Goal: Transaction & Acquisition: Purchase product/service

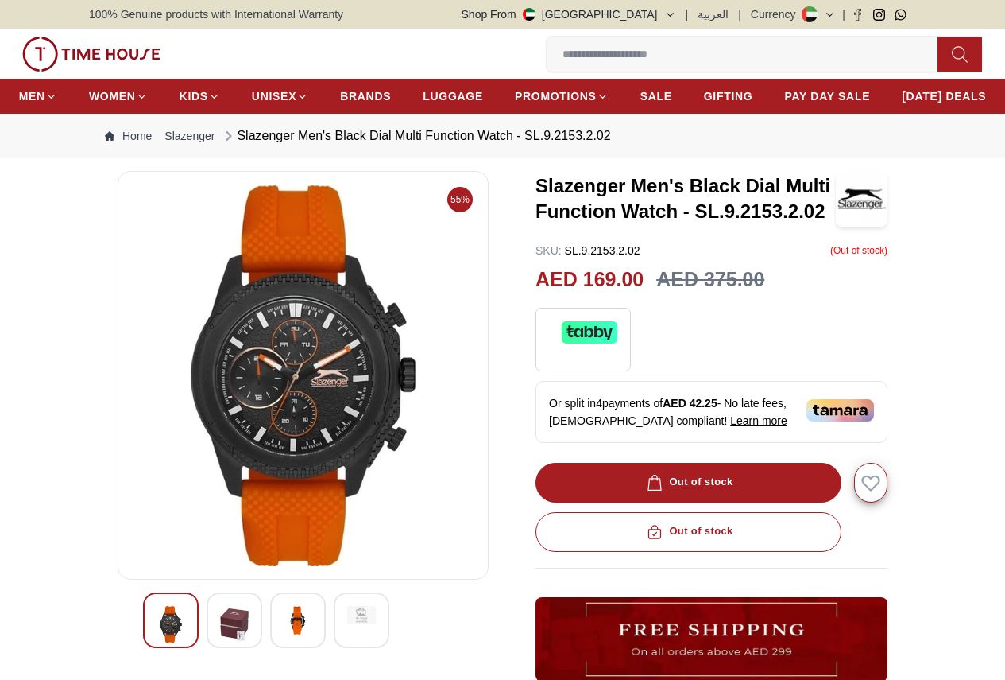
scroll to position [79, 0]
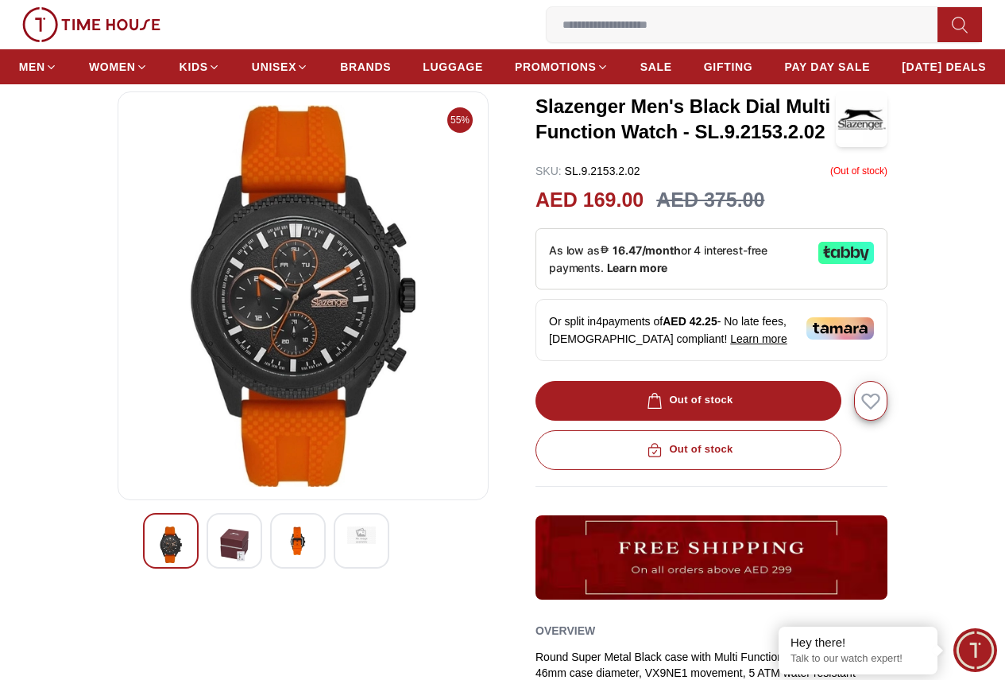
click at [284, 555] on img at bounding box center [298, 540] width 29 height 29
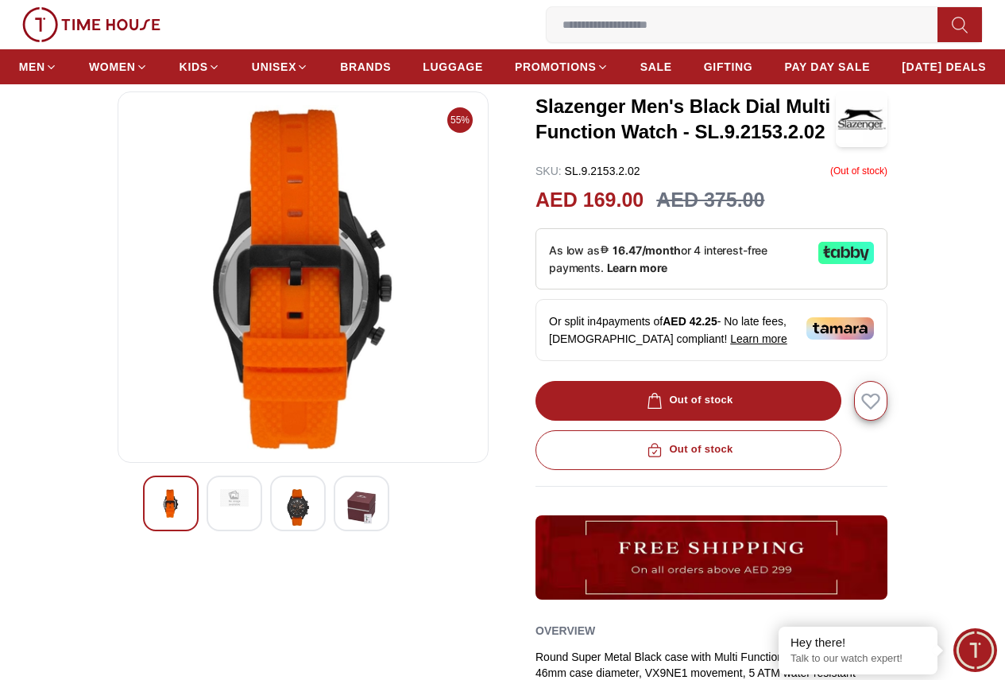
click at [284, 525] on img at bounding box center [298, 507] width 29 height 37
click at [284, 517] on img at bounding box center [298, 503] width 29 height 29
click at [157, 517] on img at bounding box center [171, 503] width 29 height 29
click at [344, 531] on div at bounding box center [362, 503] width 56 height 56
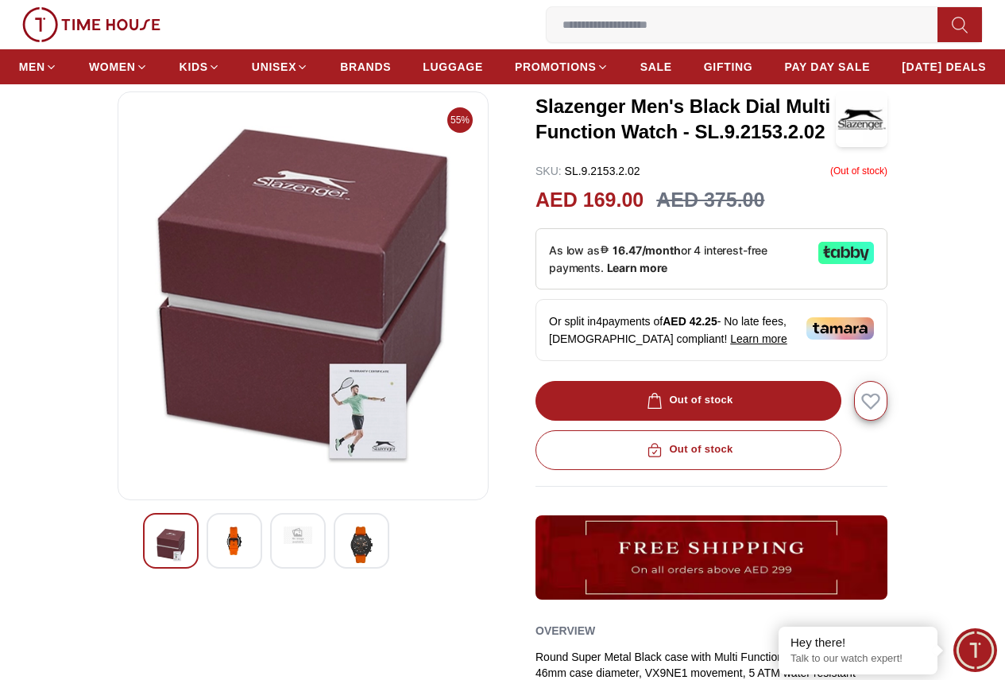
click at [228, 565] on div at bounding box center [235, 541] width 56 height 56
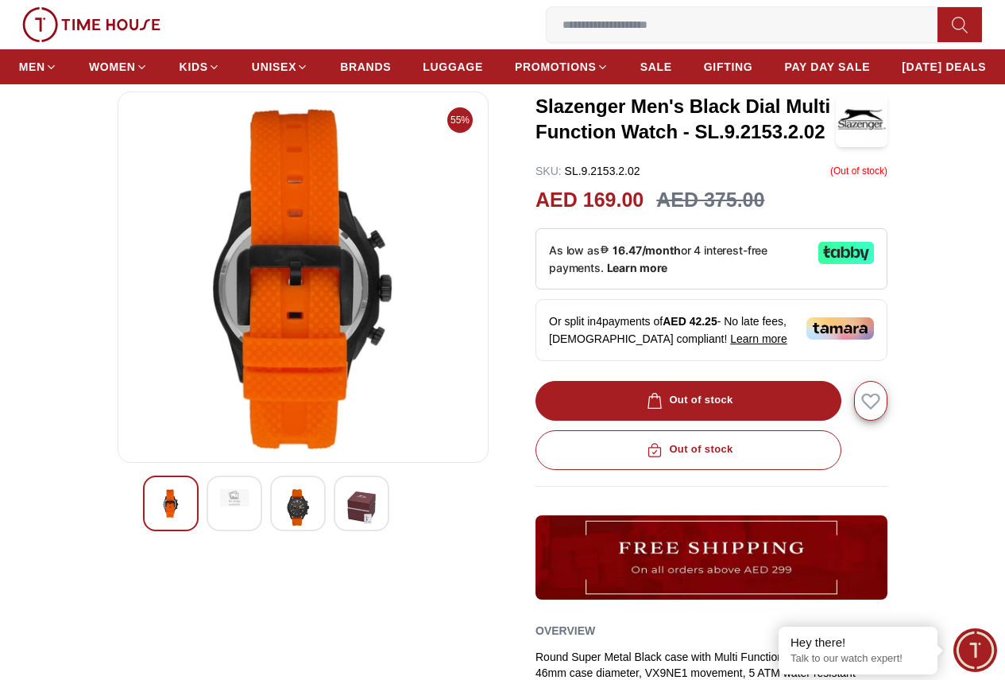
click at [347, 525] on img at bounding box center [361, 507] width 29 height 37
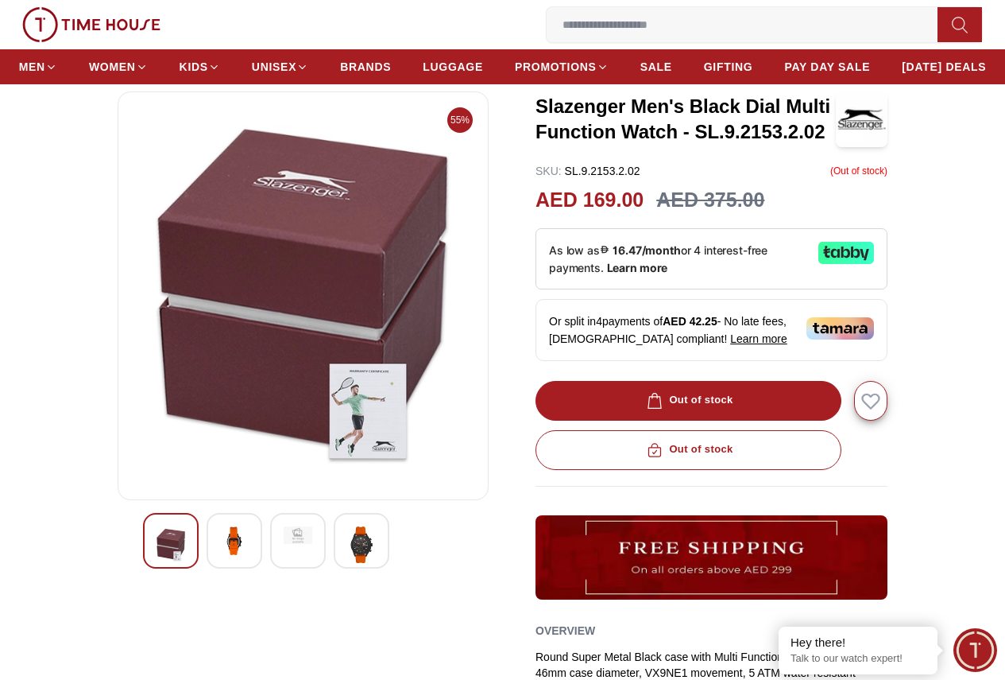
click at [270, 560] on div at bounding box center [298, 541] width 56 height 56
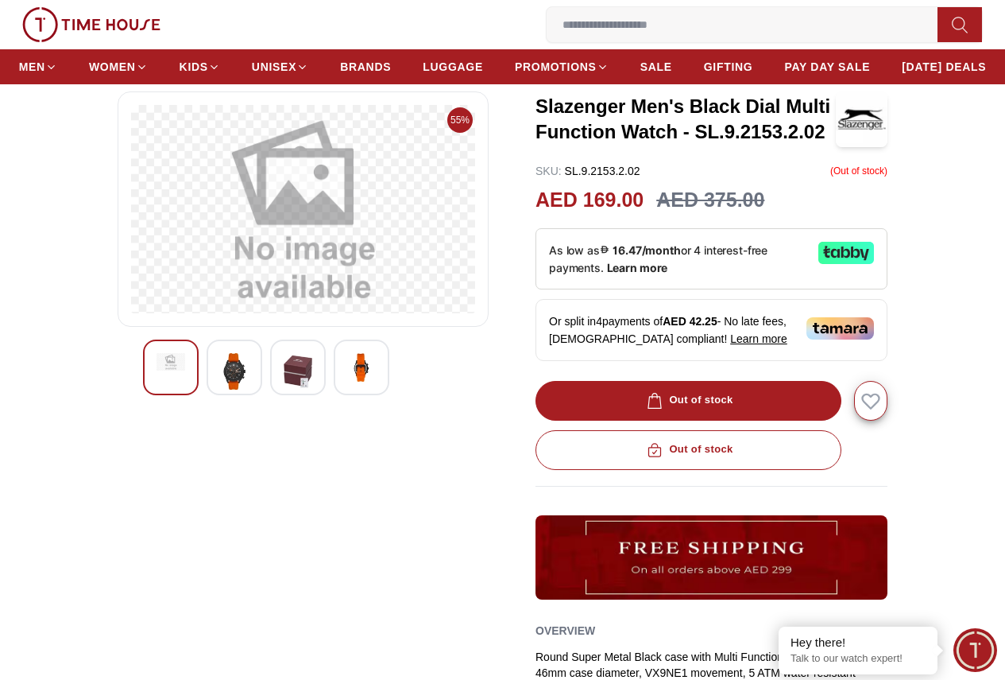
click at [219, 570] on div "55%" at bounding box center [303, 462] width 371 height 742
click at [220, 389] on img at bounding box center [234, 371] width 29 height 37
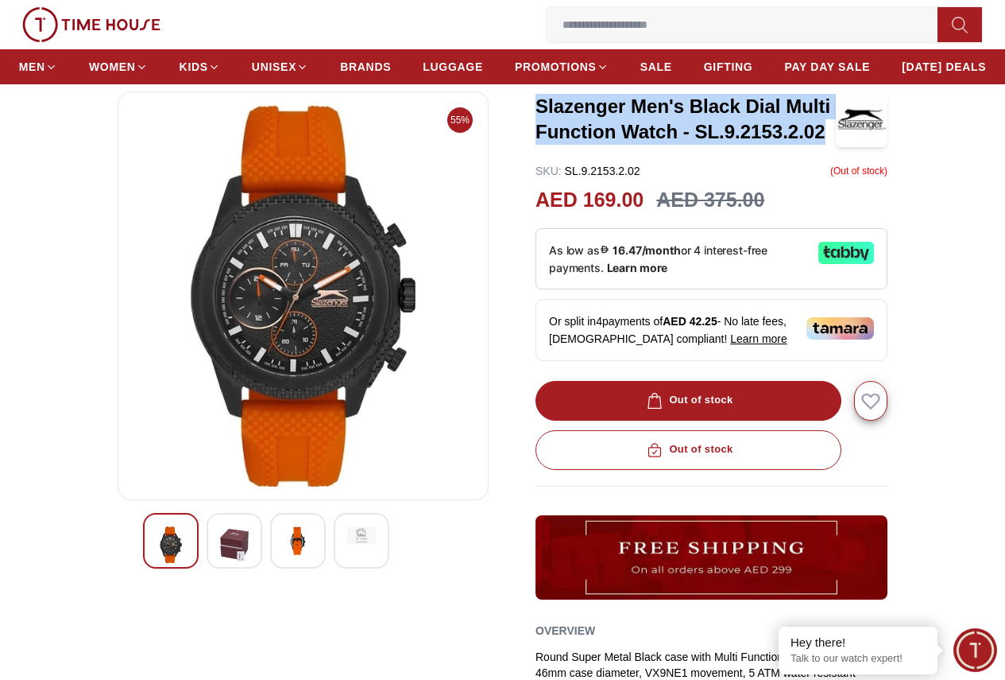
drag, startPoint x: 536, startPoint y: 144, endPoint x: 825, endPoint y: 166, distance: 290.2
click at [825, 145] on h3 "Slazenger Men's Black Dial Multi Function Watch - SL.9.2153.2.02" at bounding box center [686, 119] width 300 height 51
copy h3 "Slazenger Men's Black Dial Multi Function Watch - SL.9.2153.2.02"
